Goal: Task Accomplishment & Management: Manage account settings

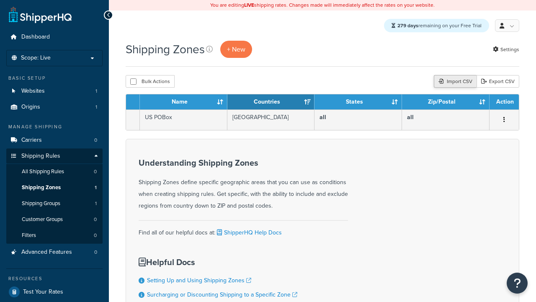
click at [455, 82] on div "Import CSV" at bounding box center [455, 81] width 43 height 13
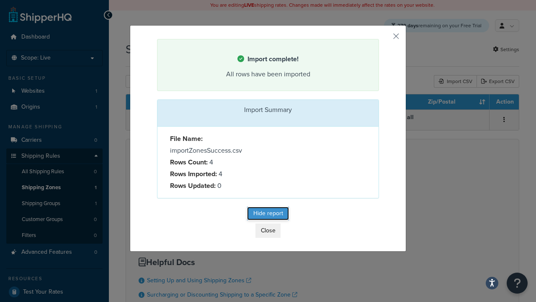
click at [268, 214] on button "Hide report" at bounding box center [268, 213] width 42 height 13
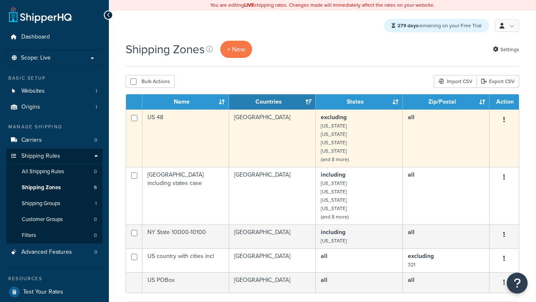
click at [134, 119] on input "checkbox" at bounding box center [134, 118] width 6 height 6
checkbox input "true"
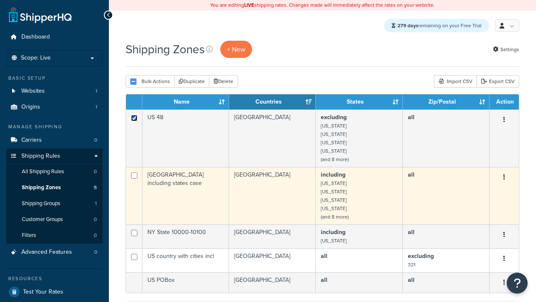
click at [134, 176] on input "checkbox" at bounding box center [134, 175] width 6 height 6
checkbox input "true"
